Goal: Ask a question

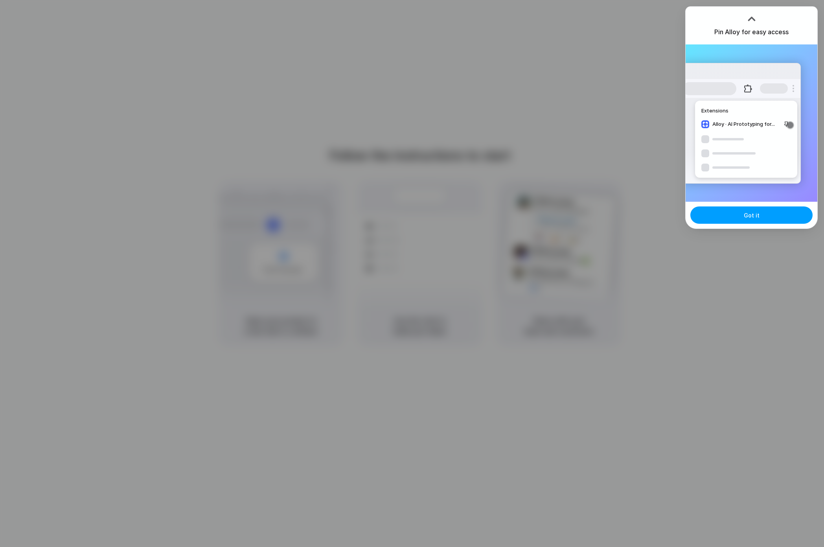
click at [721, 219] on button "Got it" at bounding box center [751, 214] width 122 height 17
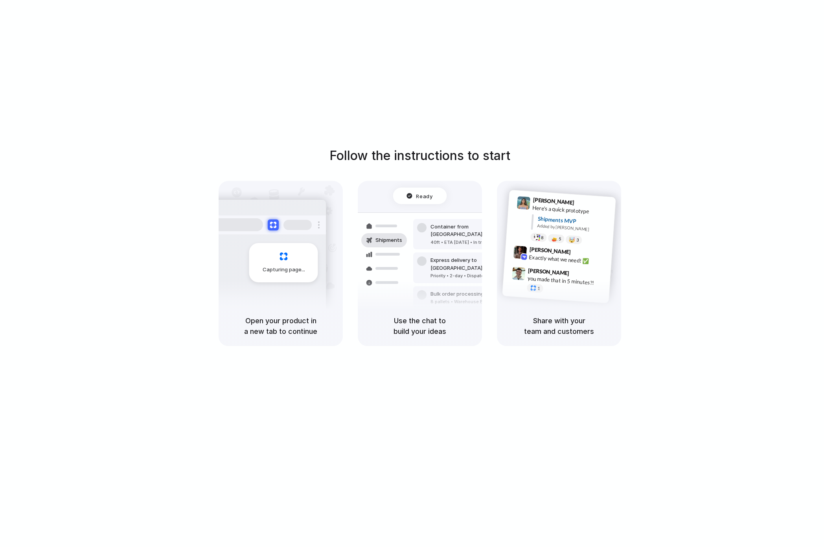
click at [737, 17] on div "Follow the instructions to start Capturing page Open your product in a new tab …" at bounding box center [420, 281] width 840 height 563
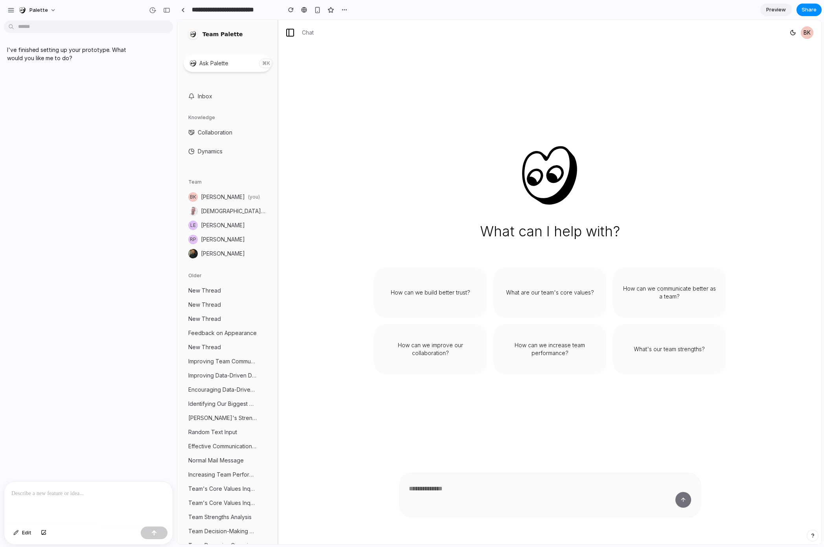
click at [103, 493] on p at bounding box center [88, 493] width 154 height 9
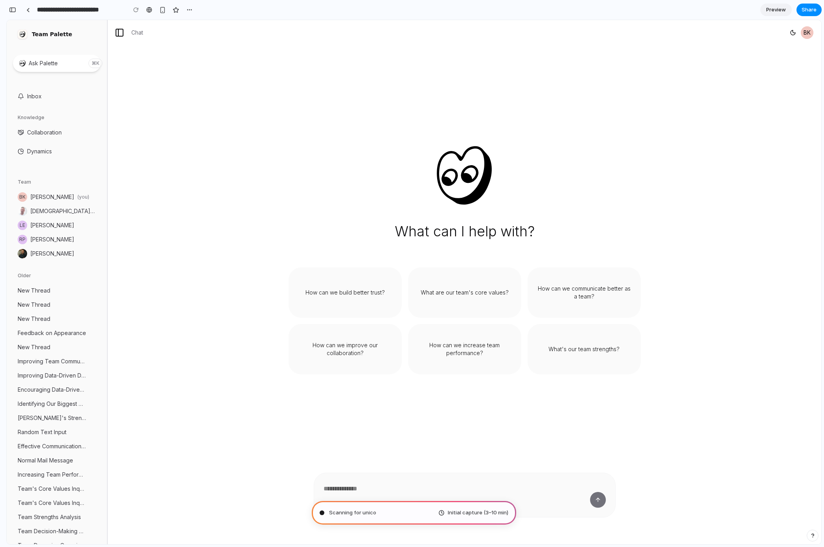
type input "**********"
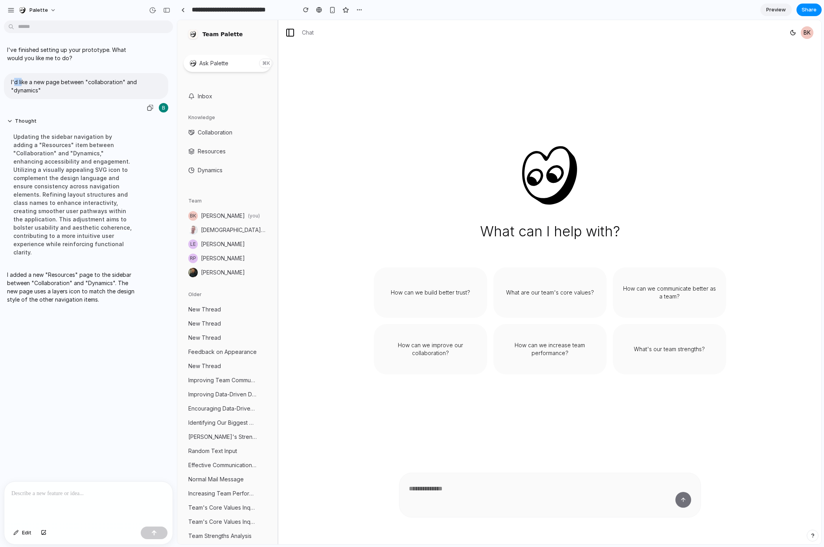
drag, startPoint x: 14, startPoint y: 81, endPoint x: 23, endPoint y: 85, distance: 9.7
click at [23, 85] on p "I'd like a new page between "collaboration" and "dynamics"" at bounding box center [86, 86] width 150 height 17
click at [216, 151] on span "Resources" at bounding box center [212, 151] width 28 height 8
click at [86, 495] on p at bounding box center [88, 493] width 154 height 9
